Goal: Find contact information: Find contact information

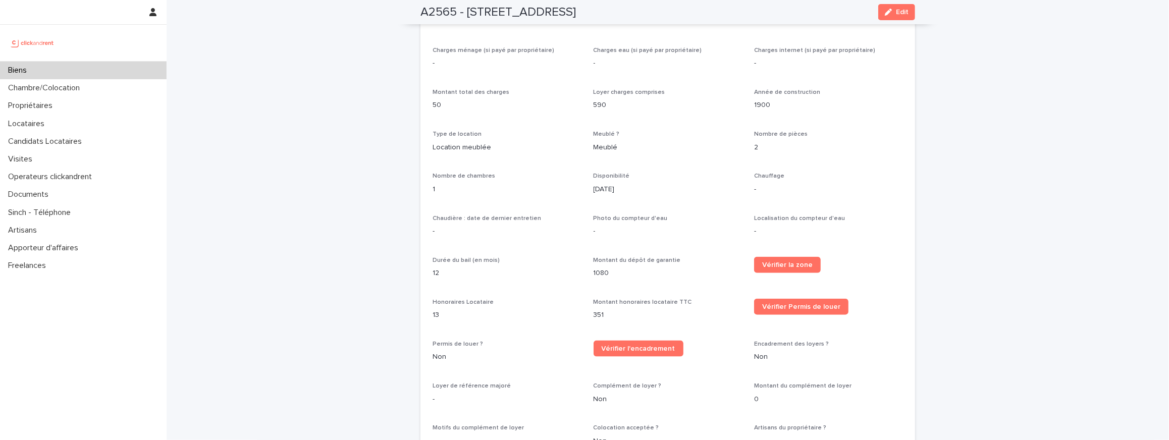
scroll to position [829, 0]
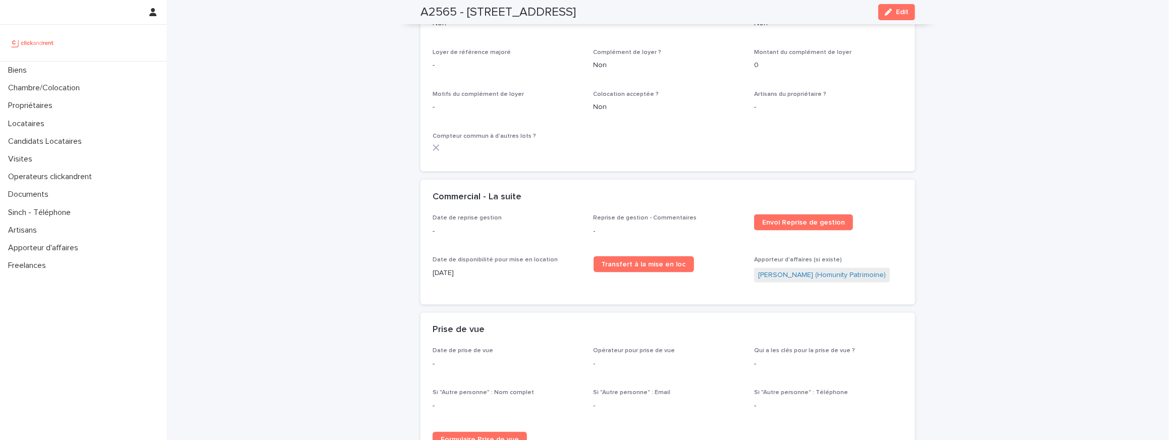
scroll to position [1373, 0]
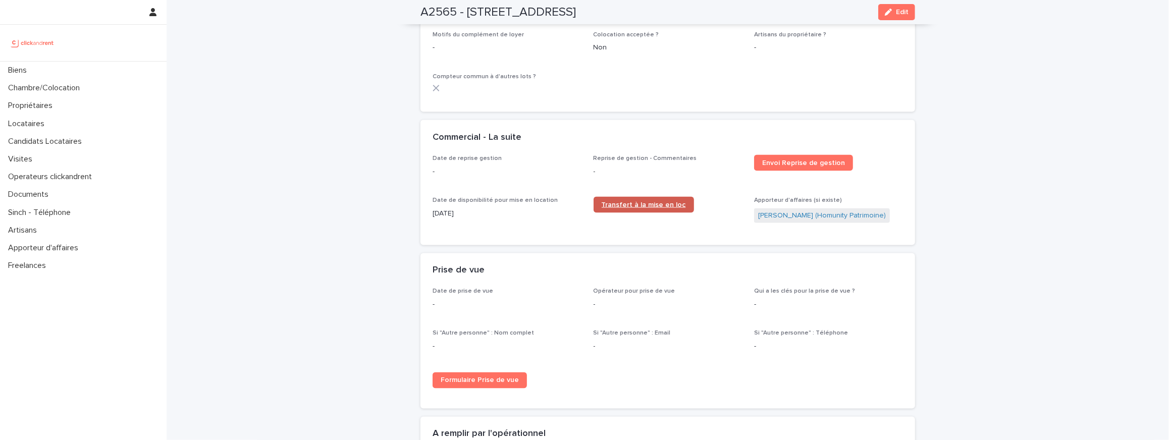
click at [647, 201] on span "Transfert à la mise en loc" at bounding box center [644, 204] width 84 height 7
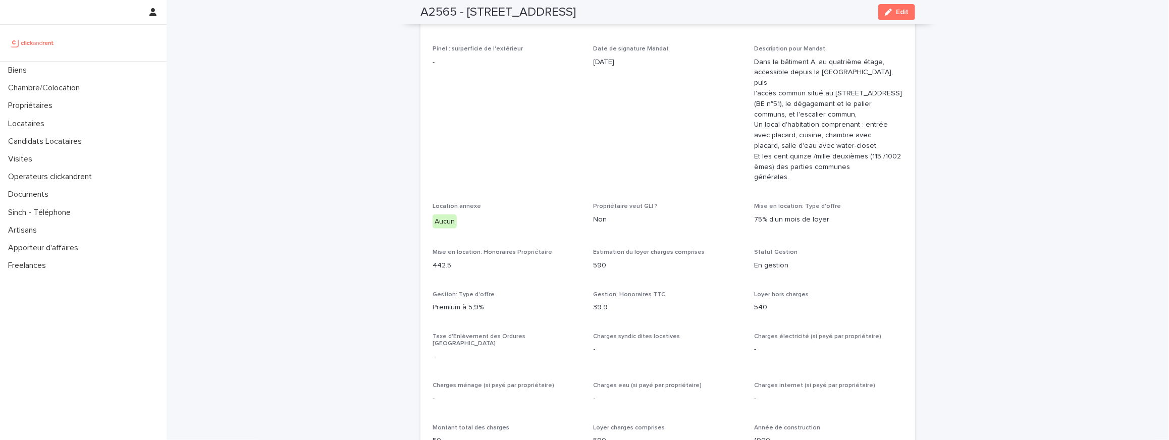
scroll to position [264, 0]
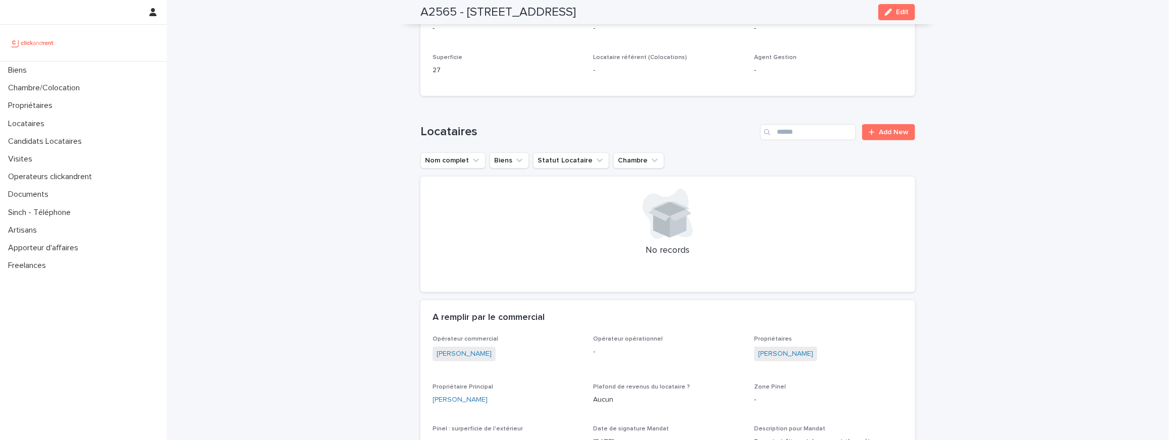
click at [793, 360] on span "[PERSON_NAME]" at bounding box center [785, 354] width 63 height 15
click at [783, 356] on link "[PERSON_NAME]" at bounding box center [785, 354] width 55 height 11
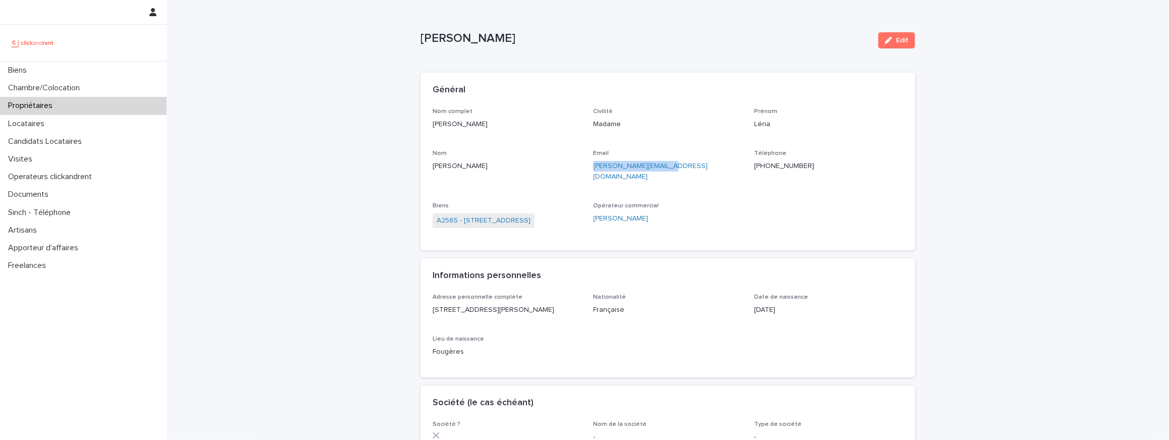
drag, startPoint x: 665, startPoint y: 166, endPoint x: 592, endPoint y: 164, distance: 73.2
click at [592, 164] on div "Nom complet [PERSON_NAME] Civilité Madame [PERSON_NAME] Nom [PERSON_NAME] [PERS…" at bounding box center [667, 173] width 470 height 130
copy link "[PERSON_NAME][EMAIL_ADDRESS][DOMAIN_NAME]"
